Goal: Task Accomplishment & Management: Manage account settings

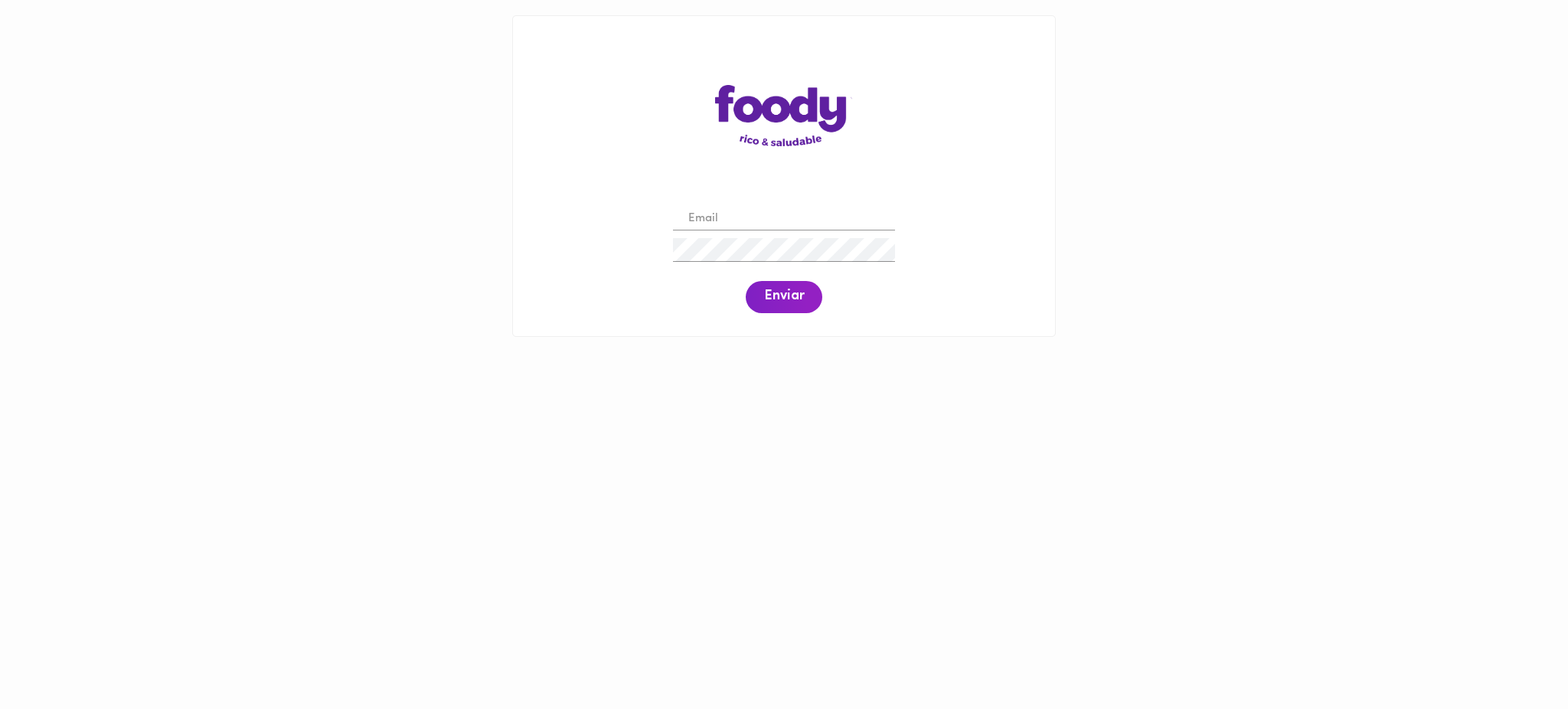
click at [809, 222] on input "email" at bounding box center [784, 219] width 222 height 23
type input "mquinonessundquist@gmail.com"
click at [775, 295] on span "Enviar" at bounding box center [784, 297] width 40 height 16
